Goal: Information Seeking & Learning: Learn about a topic

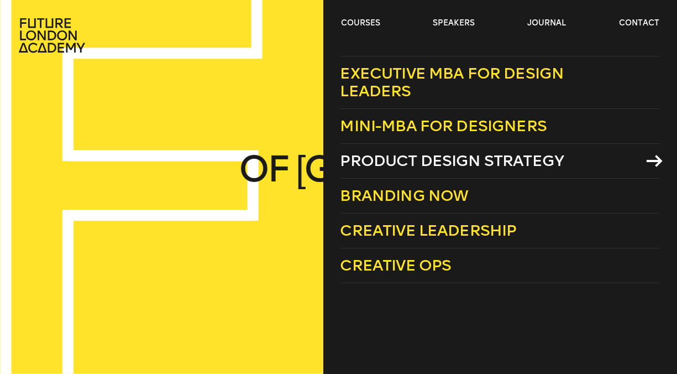
click at [400, 152] on span "Product Design Strategy" at bounding box center [453, 161] width 224 height 18
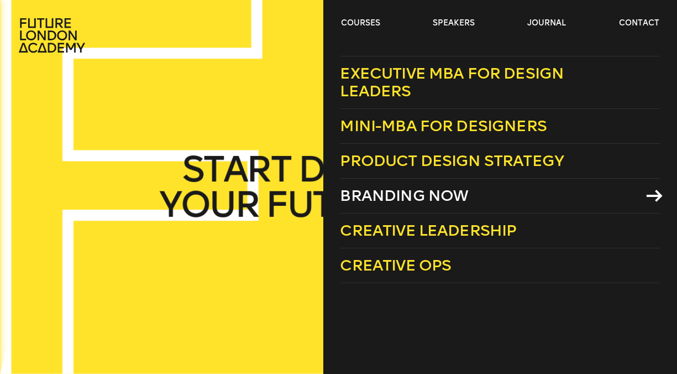
click at [409, 186] on span "Branding Now" at bounding box center [405, 195] width 128 height 18
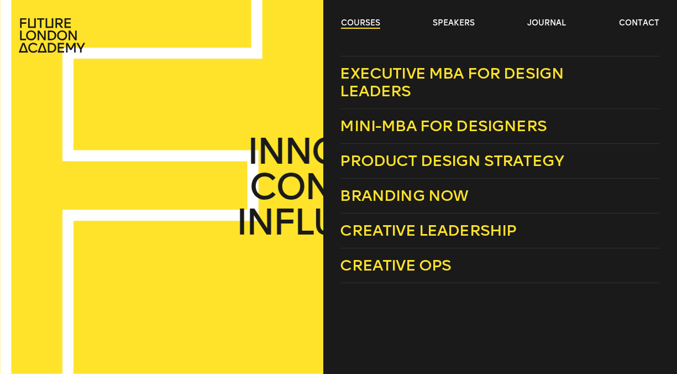
click at [368, 23] on link "courses" at bounding box center [360, 23] width 39 height 11
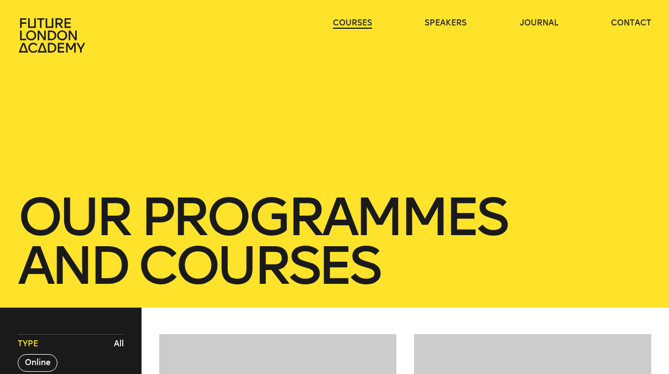
click at [367, 22] on link "courses" at bounding box center [352, 23] width 39 height 11
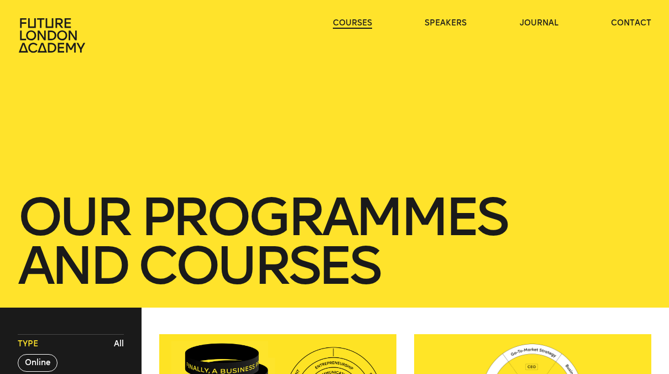
click at [367, 22] on link "courses" at bounding box center [352, 23] width 39 height 11
click at [362, 22] on link "courses" at bounding box center [352, 23] width 39 height 11
click at [357, 22] on link "courses" at bounding box center [352, 23] width 39 height 11
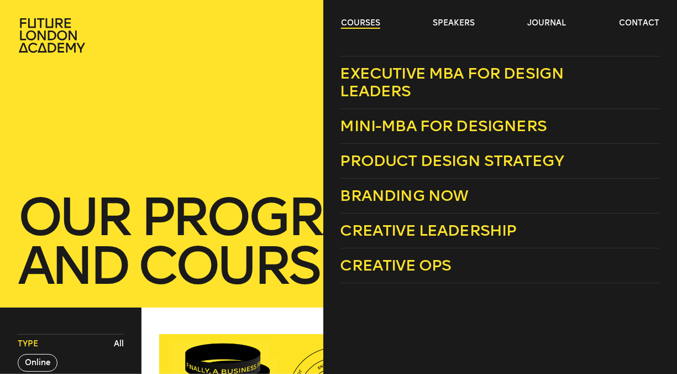
click at [365, 24] on link "courses" at bounding box center [360, 23] width 39 height 11
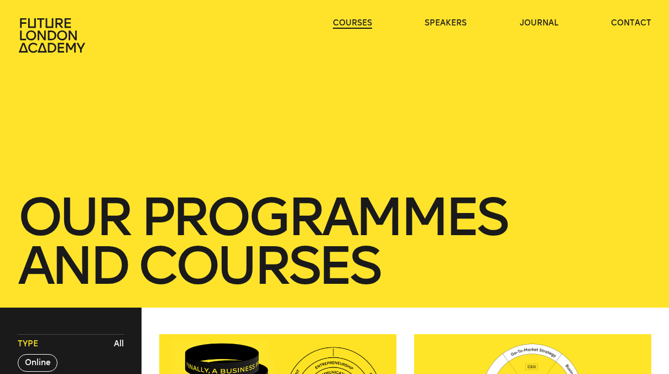
click at [365, 24] on link "courses" at bounding box center [352, 23] width 39 height 11
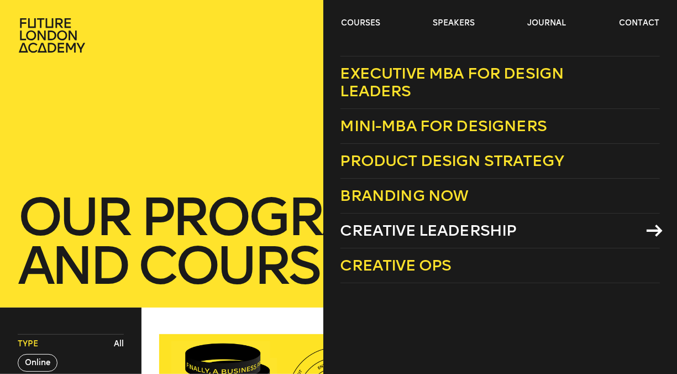
click at [404, 221] on span "Creative Leadership" at bounding box center [429, 230] width 176 height 18
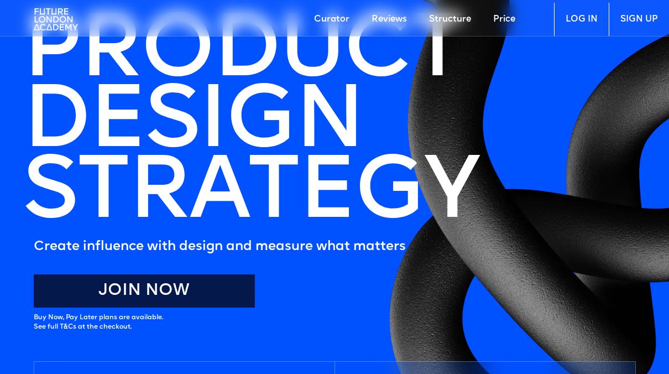
scroll to position [166, 0]
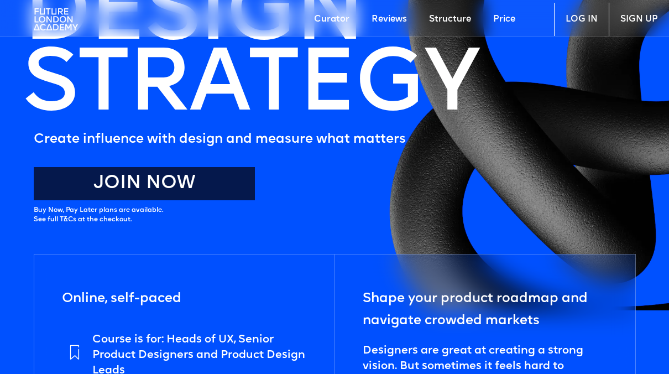
click at [154, 187] on link "Join Now" at bounding box center [144, 183] width 221 height 33
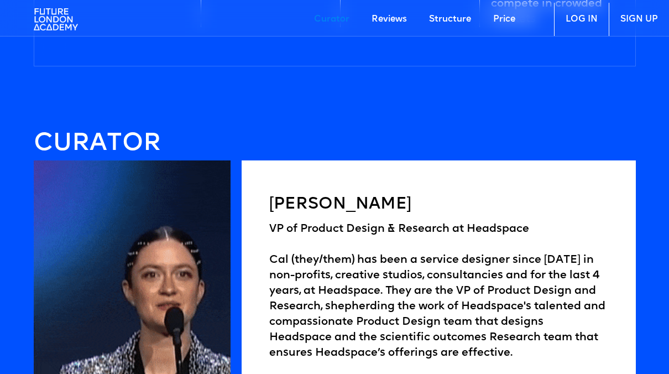
click at [390, 19] on link "Reviews" at bounding box center [390, 19] width 58 height 33
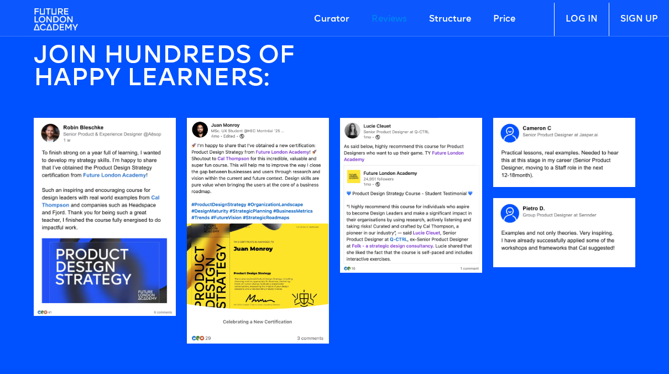
click at [446, 19] on link "Structure" at bounding box center [450, 19] width 64 height 33
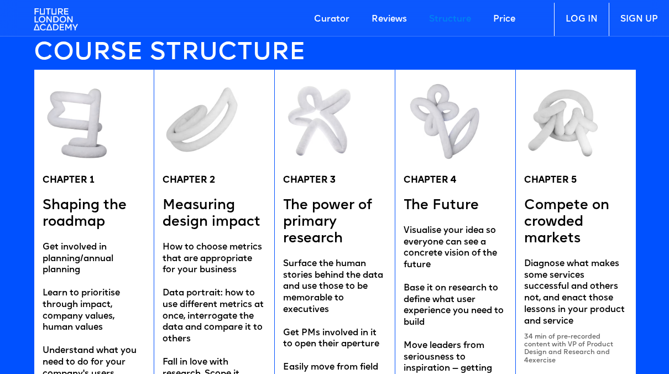
scroll to position [2097, 0]
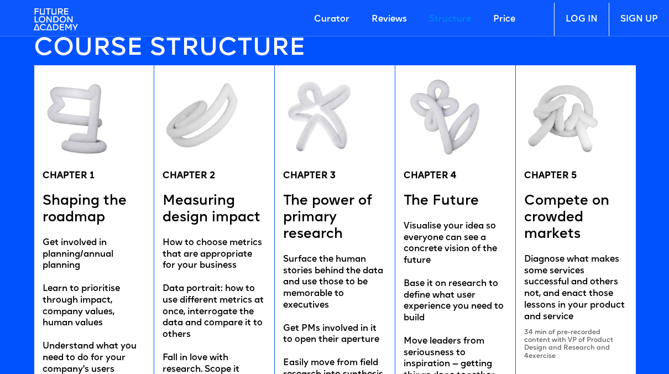
click at [155, 200] on div "CHAPTER 2 Measuring design impact How to choose metrics that are appropriate fo…" at bounding box center [214, 256] width 121 height 382
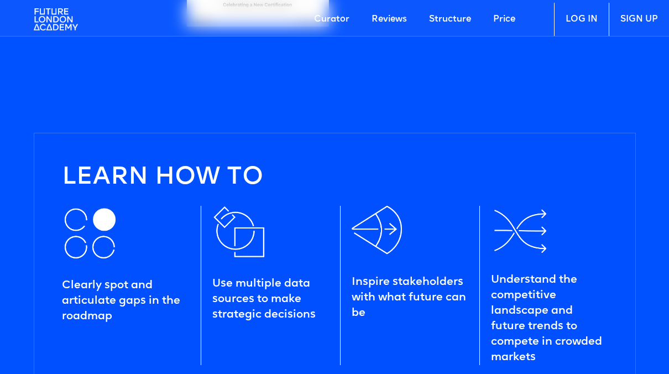
scroll to position [1157, 0]
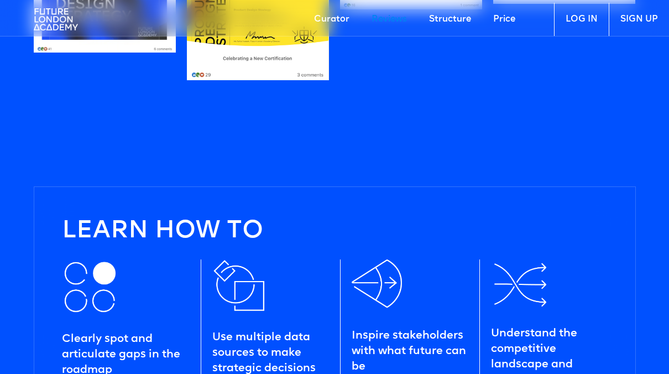
scroll to position [922, 0]
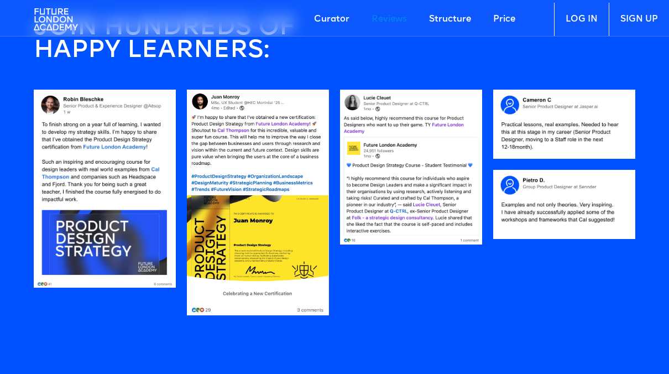
scroll to position [1548, 0]
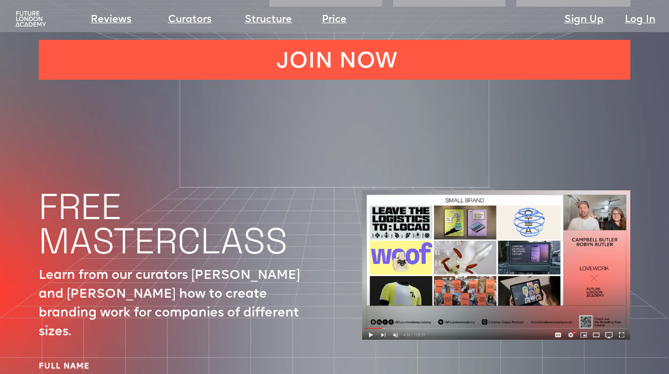
scroll to position [3595, 0]
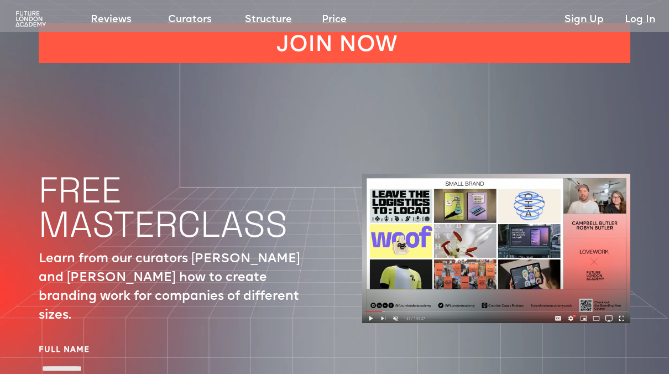
click at [372, 293] on img at bounding box center [496, 248] width 268 height 149
click at [371, 292] on img at bounding box center [496, 248] width 268 height 149
click at [444, 238] on img at bounding box center [496, 248] width 268 height 149
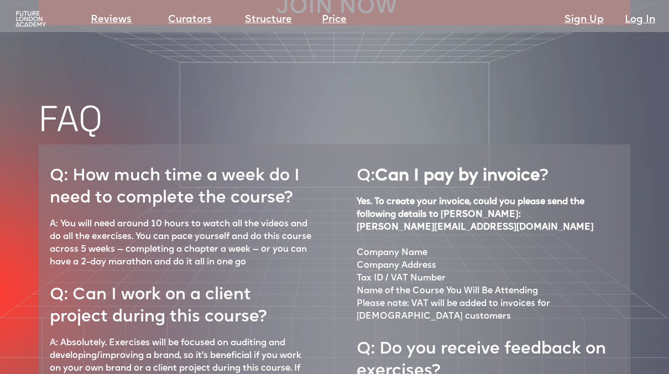
scroll to position [4488, 0]
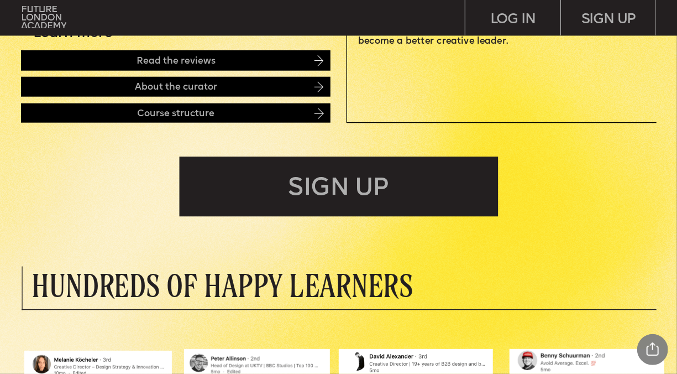
scroll to position [442, 0]
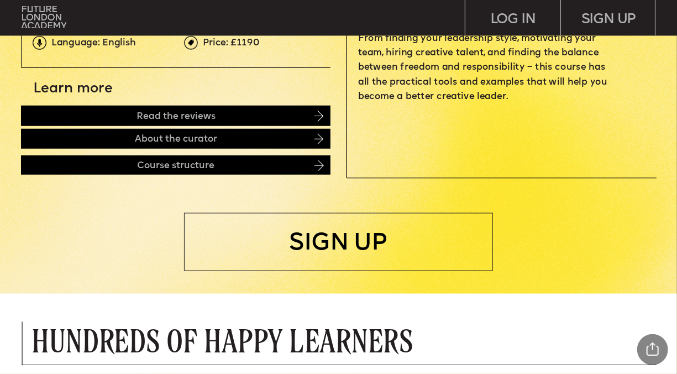
click at [321, 112] on img at bounding box center [319, 116] width 9 height 11
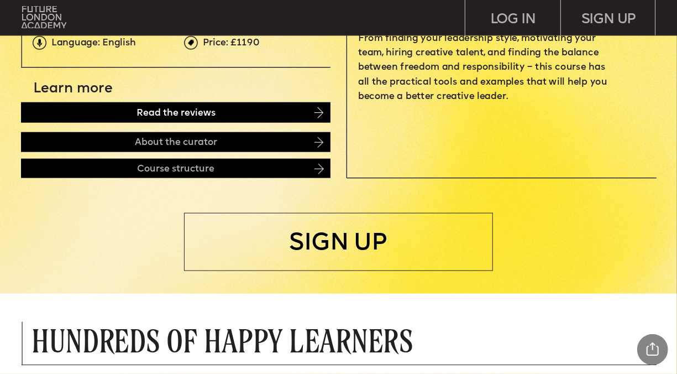
click at [276, 113] on div "Read the reviews" at bounding box center [176, 112] width 310 height 20
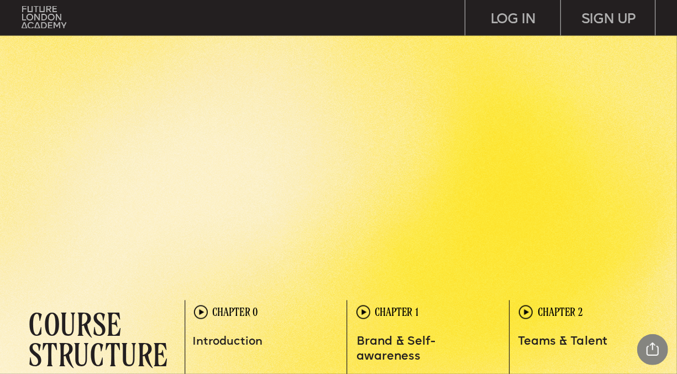
scroll to position [1618, 0]
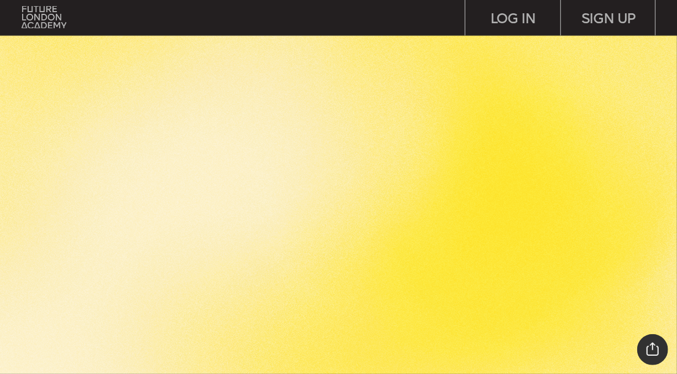
click at [656, 346] on div "Share Project Current Page Share Tweet Pin Linkedin Close Report" at bounding box center [653, 349] width 31 height 31
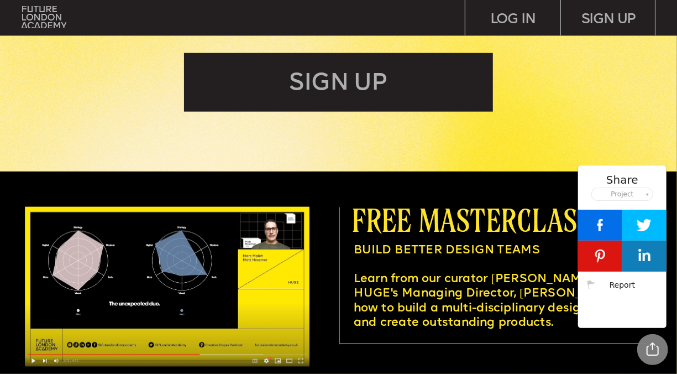
scroll to position [2613, 0]
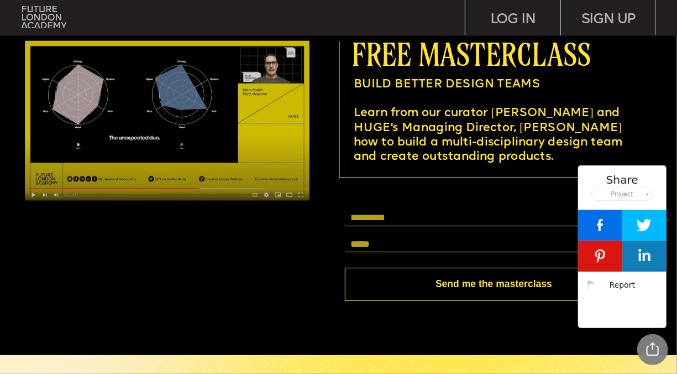
click at [36, 195] on img at bounding box center [167, 120] width 284 height 160
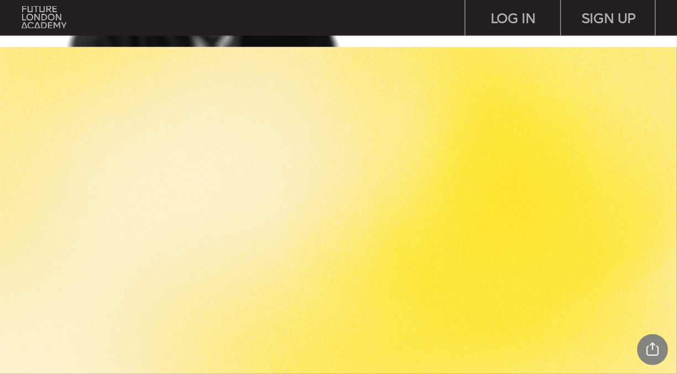
scroll to position [1659, 0]
